Goal: Task Accomplishment & Management: Use online tool/utility

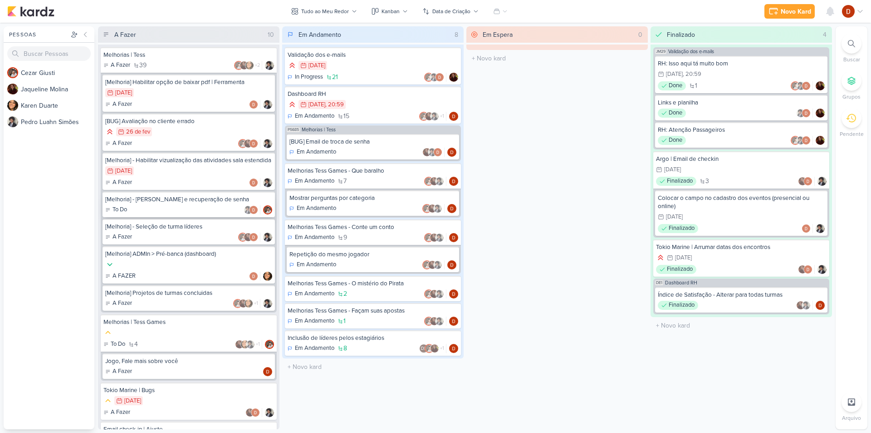
click at [165, 203] on div "[Melhoria] - [PERSON_NAME] e recuperação de senha" at bounding box center [188, 199] width 167 height 8
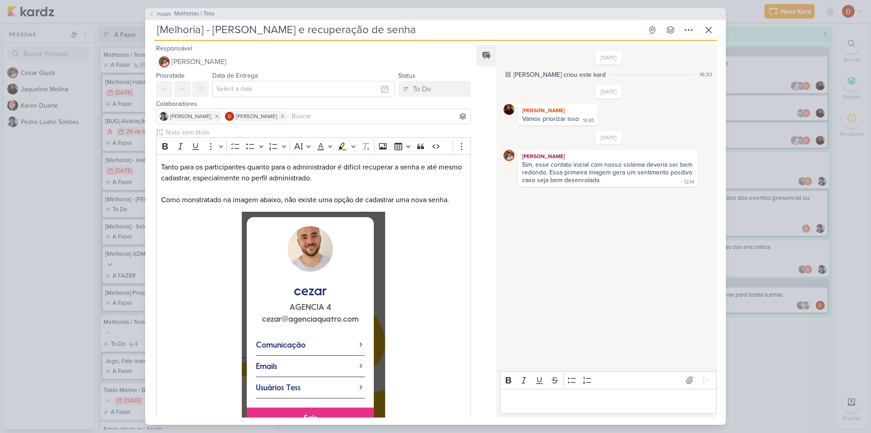
click at [310, 112] on input at bounding box center [379, 116] width 179 height 11
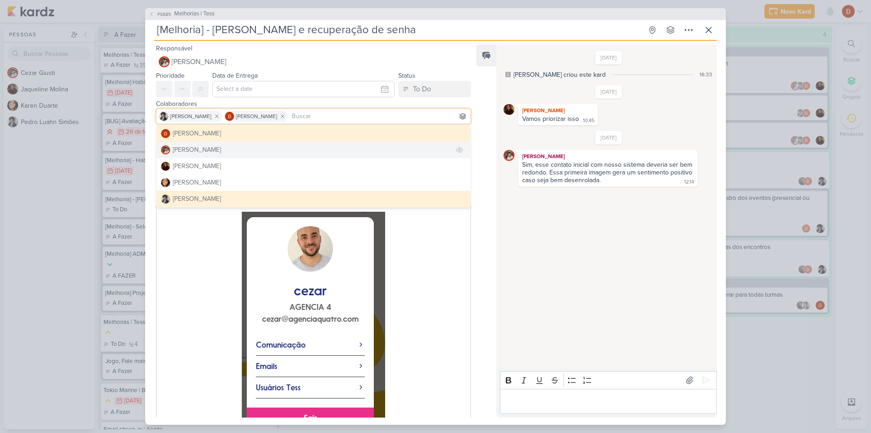
click at [214, 150] on button "[PERSON_NAME]" at bounding box center [314, 150] width 314 height 16
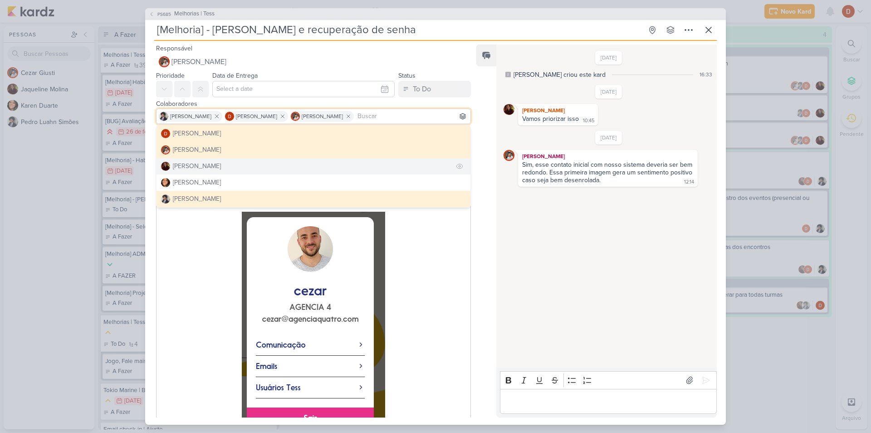
click at [209, 164] on div "[PERSON_NAME]" at bounding box center [197, 166] width 48 height 10
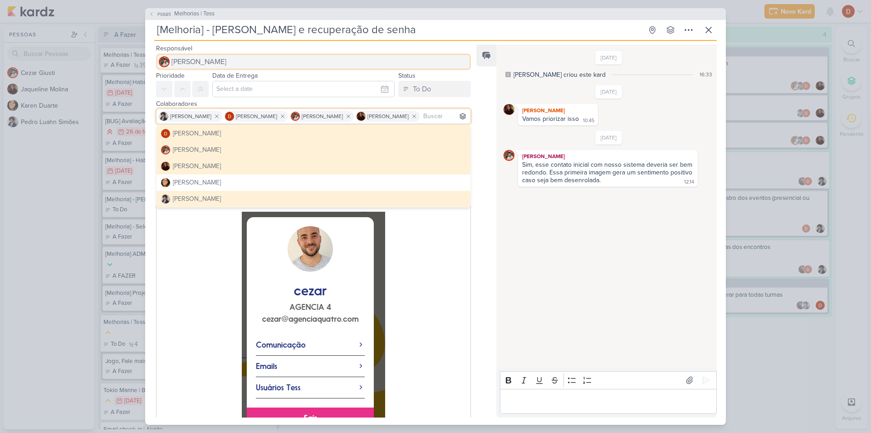
click at [191, 61] on span "[PERSON_NAME]" at bounding box center [199, 61] width 55 height 11
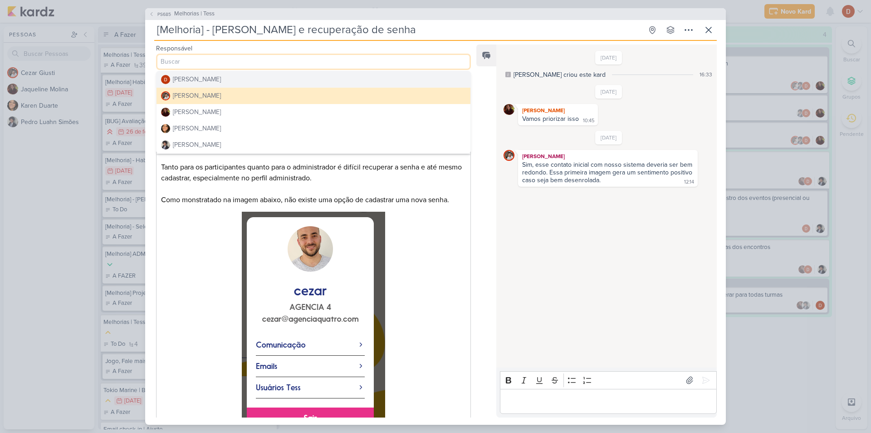
click at [203, 77] on div "[PERSON_NAME]" at bounding box center [197, 79] width 48 height 10
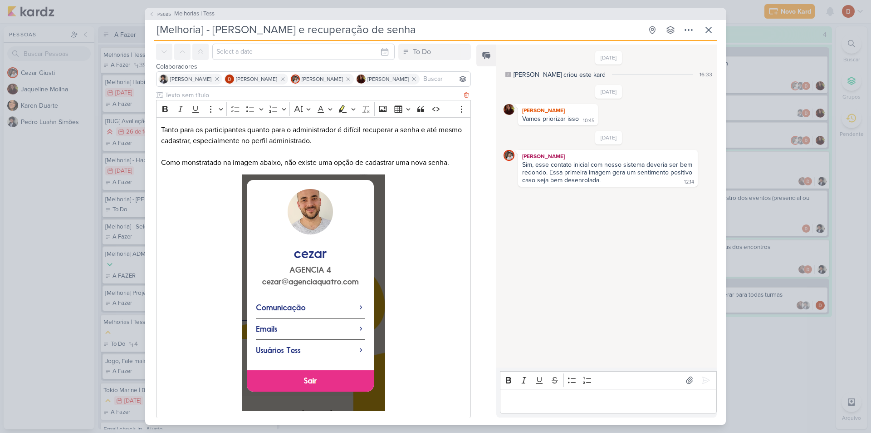
scroll to position [89, 0]
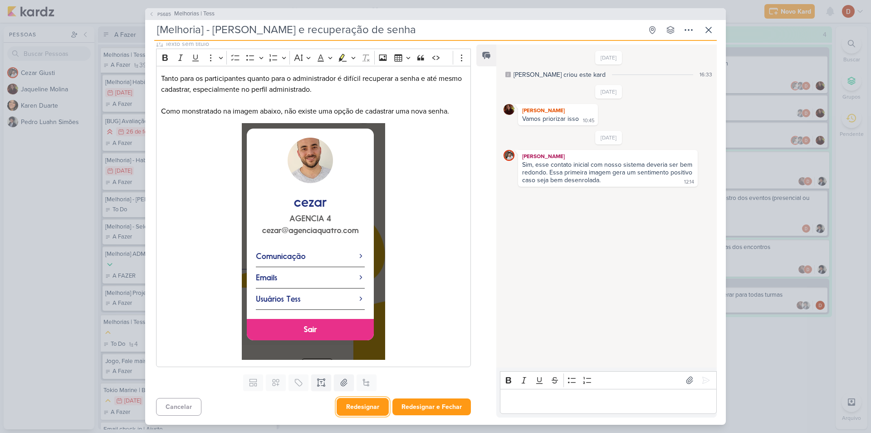
click at [365, 407] on button "Redesignar" at bounding box center [363, 407] width 52 height 18
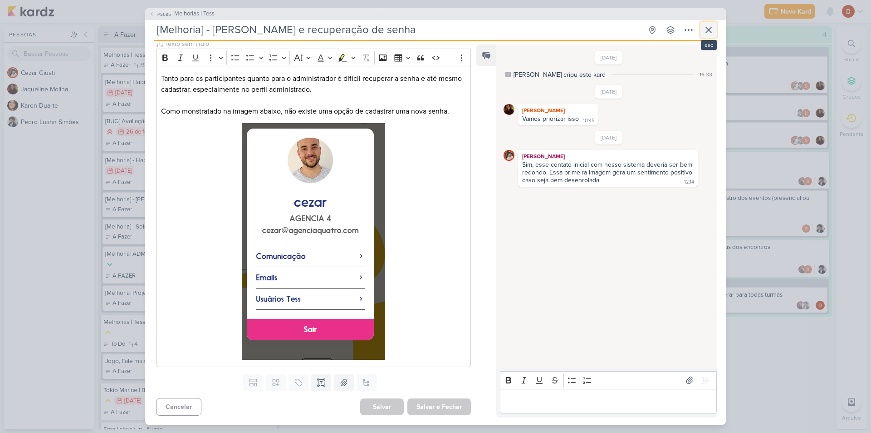
click at [715, 24] on button at bounding box center [709, 30] width 16 height 16
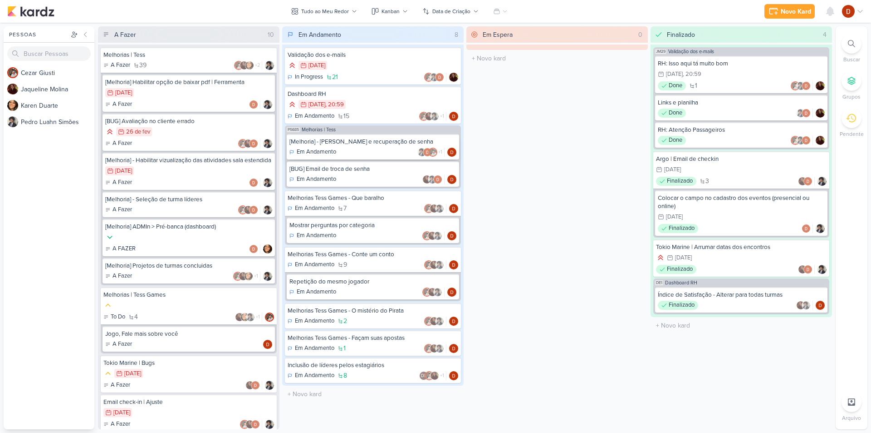
click at [372, 143] on div "[Melhoria] - [PERSON_NAME] e recuperação de senha" at bounding box center [373, 142] width 167 height 8
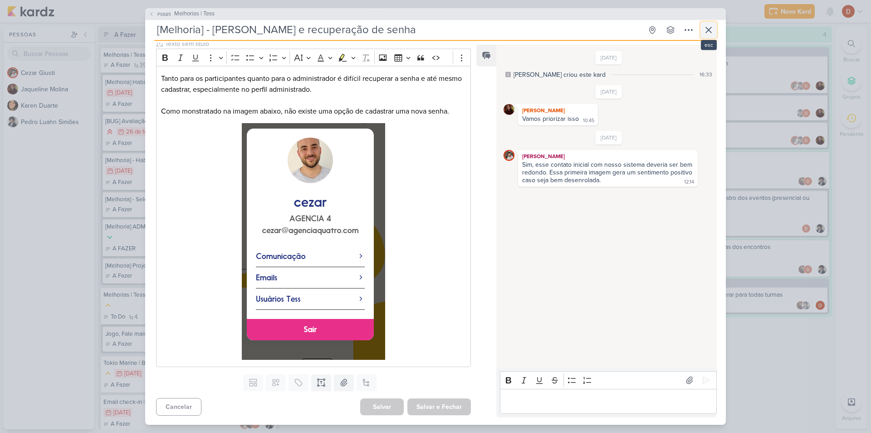
click at [707, 28] on icon at bounding box center [708, 29] width 5 height 5
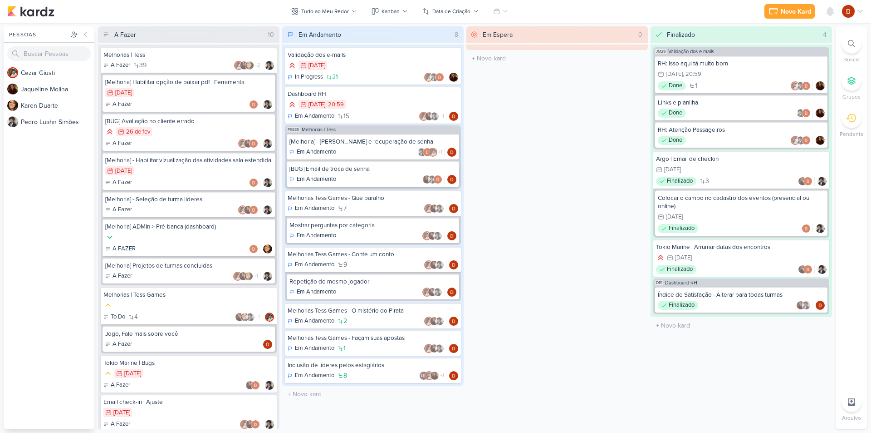
click at [321, 178] on p "Em Andamento" at bounding box center [316, 179] width 39 height 9
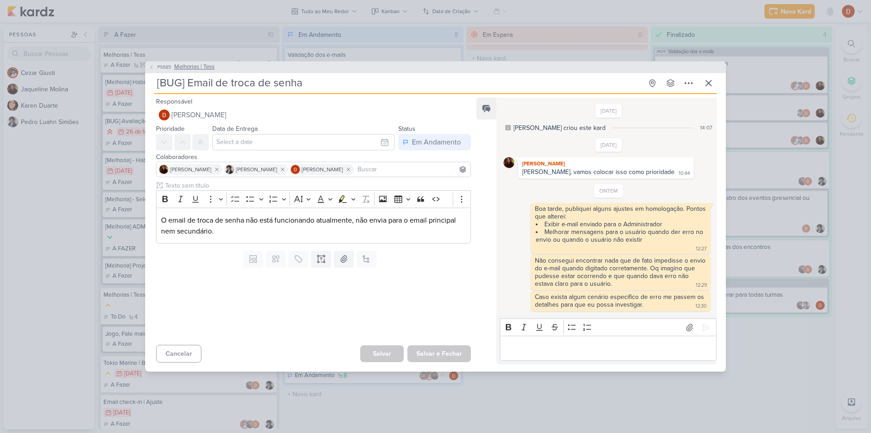
click at [169, 69] on span "PS685" at bounding box center [164, 67] width 16 height 7
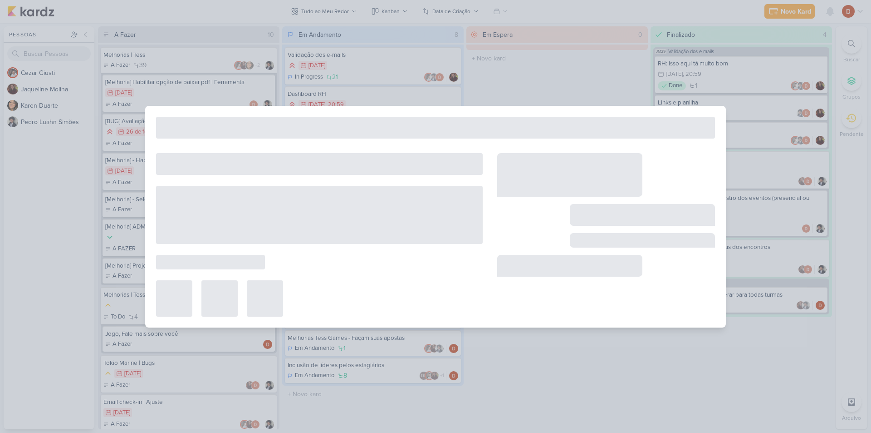
type input "Melhorias | Tess"
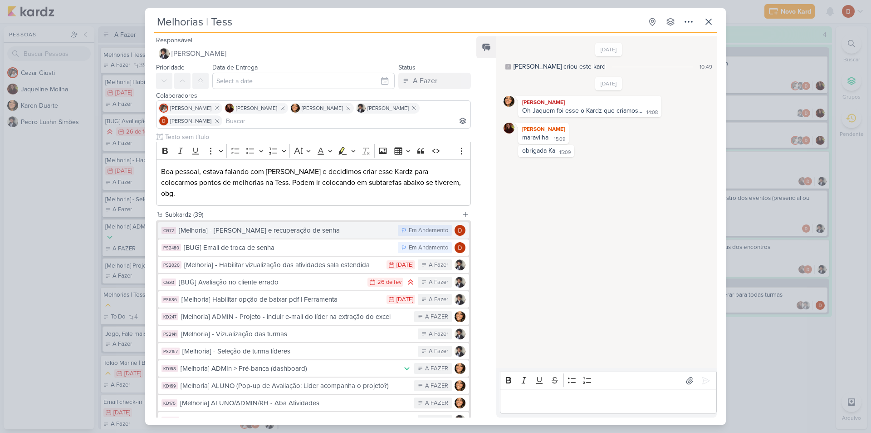
click at [219, 225] on div "[Melhoria] - [PERSON_NAME] e recuperação de senha" at bounding box center [286, 230] width 215 height 10
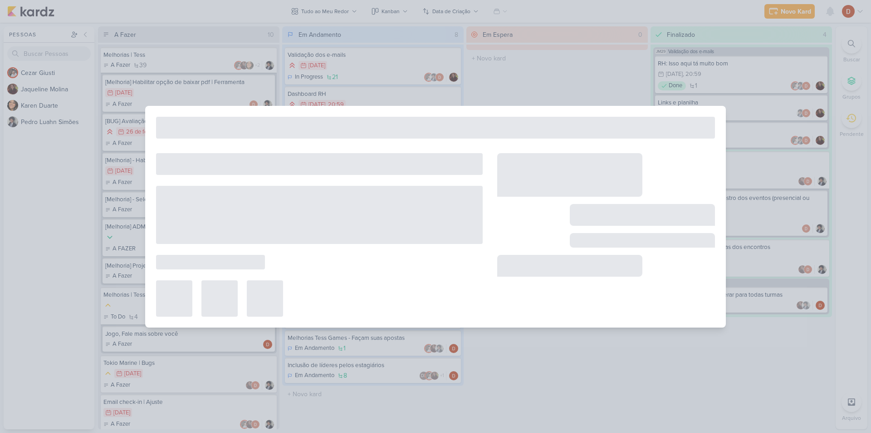
type input "[Melhoria] - [PERSON_NAME] e recuperação de senha"
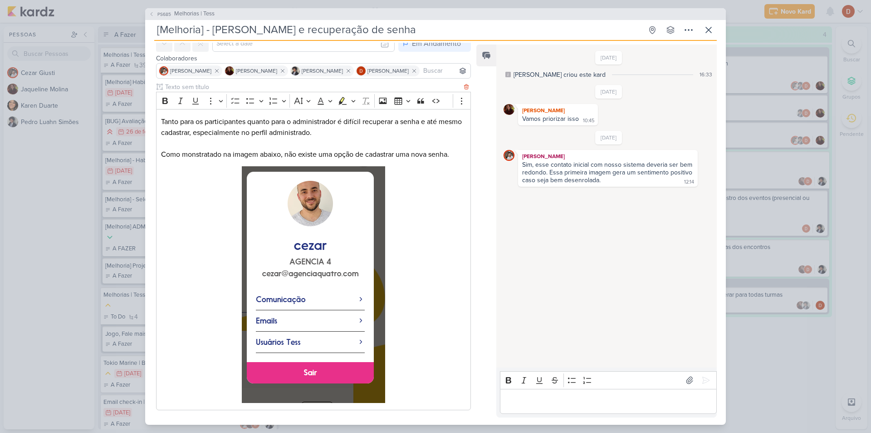
scroll to position [0, 0]
